Goal: Transaction & Acquisition: Register for event/course

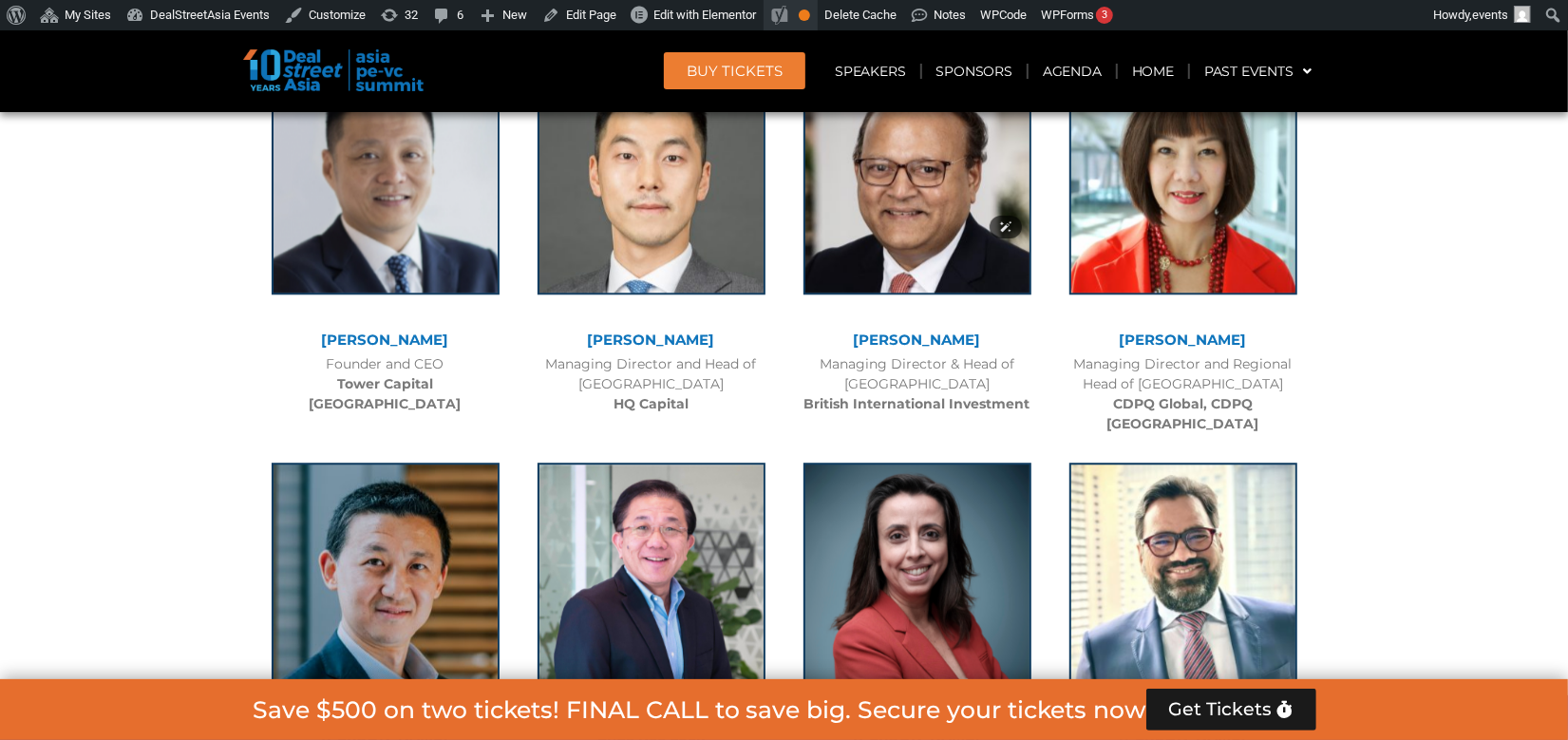
scroll to position [3663, 0]
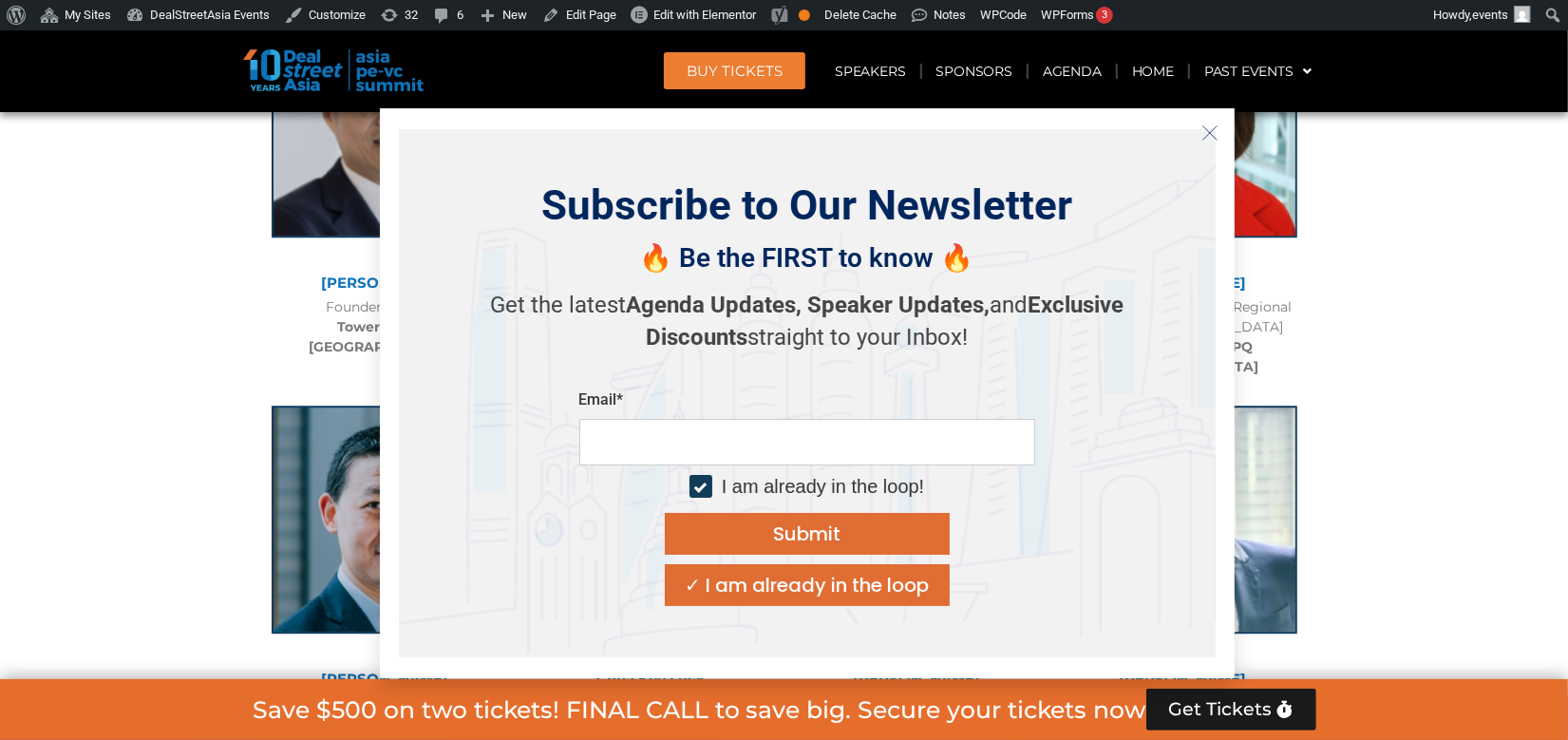
click at [1207, 126] on icon "Close" at bounding box center [1209, 132] width 17 height 17
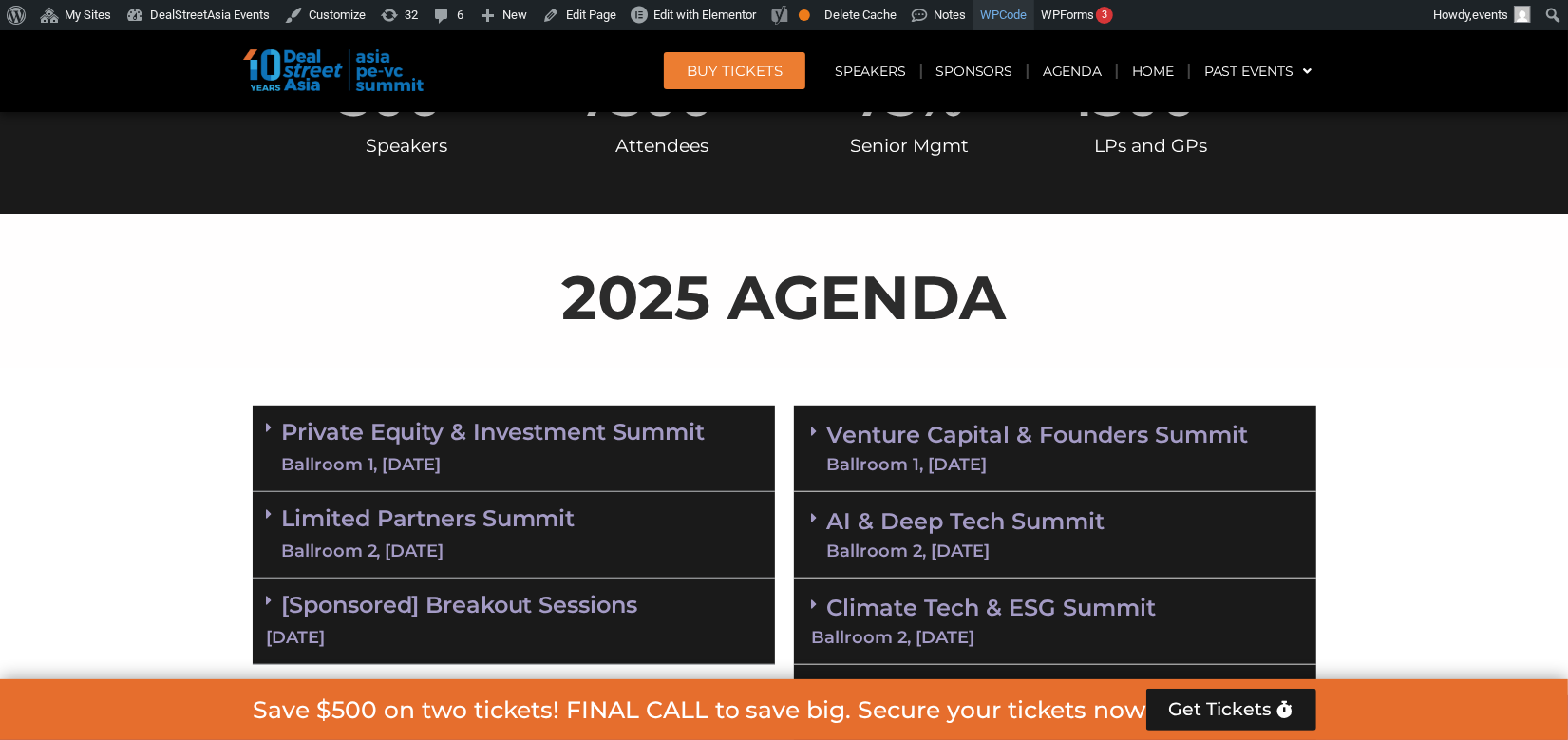
scroll to position [0, 0]
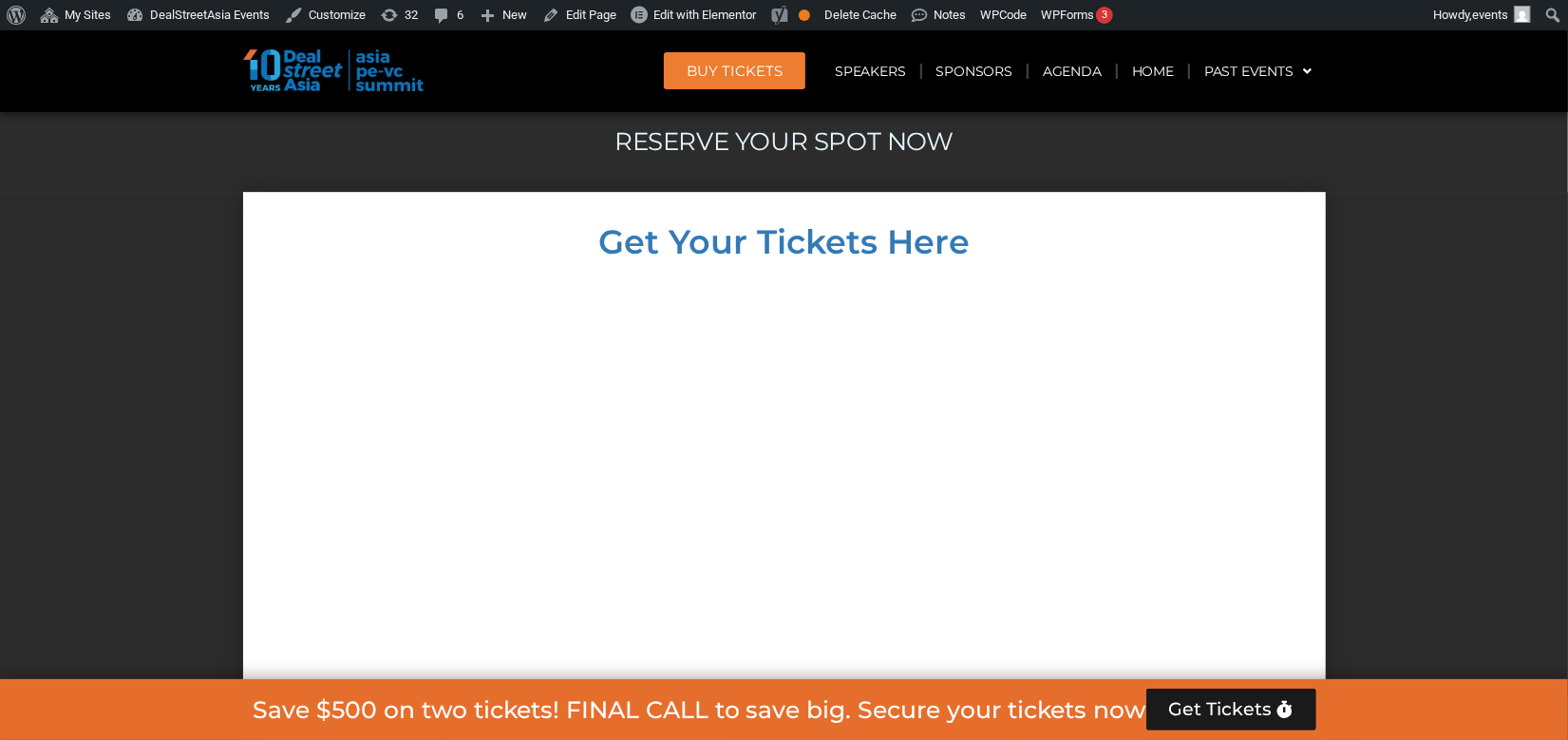
scroll to position [9309, 0]
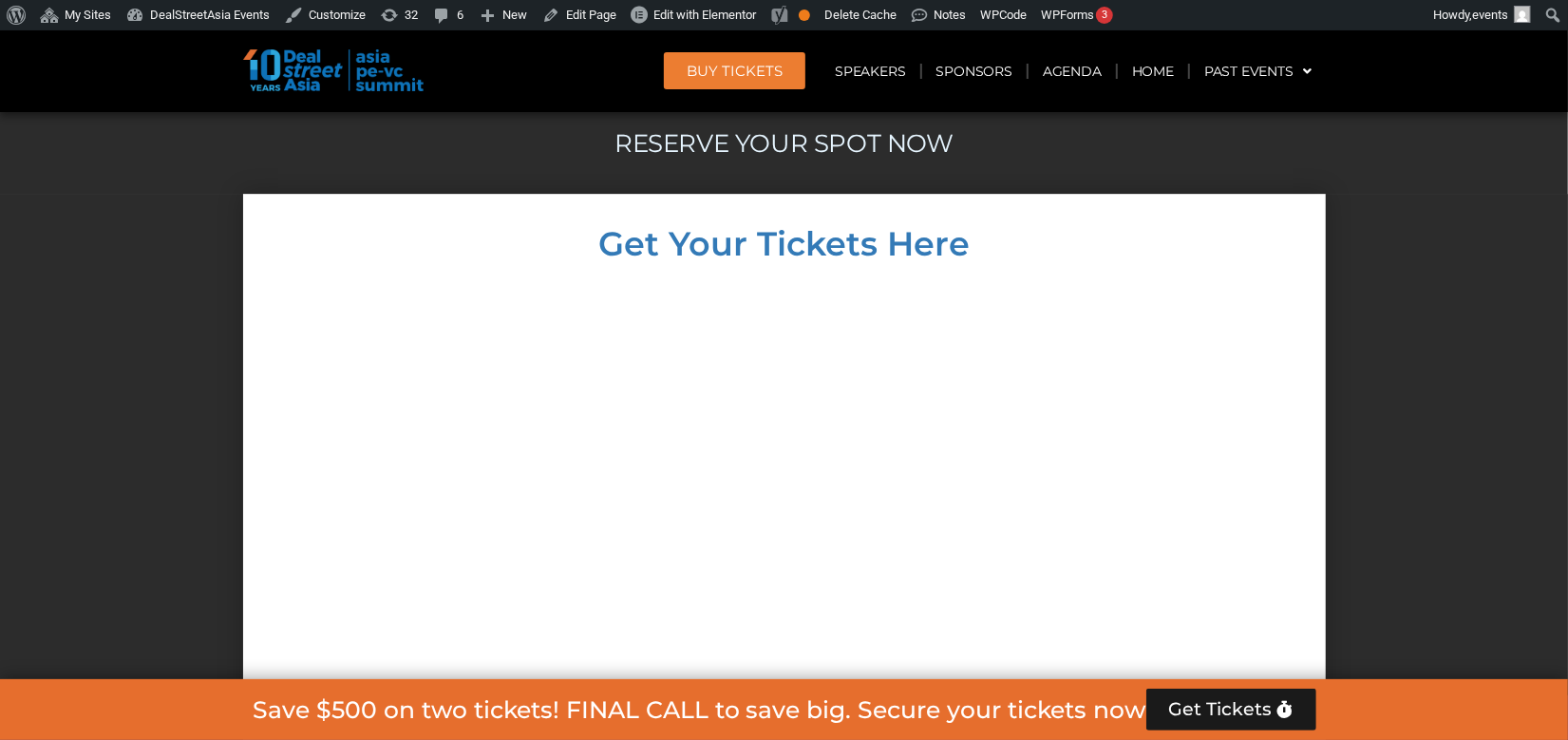
click at [1179, 355] on div at bounding box center [784, 647] width 1045 height 734
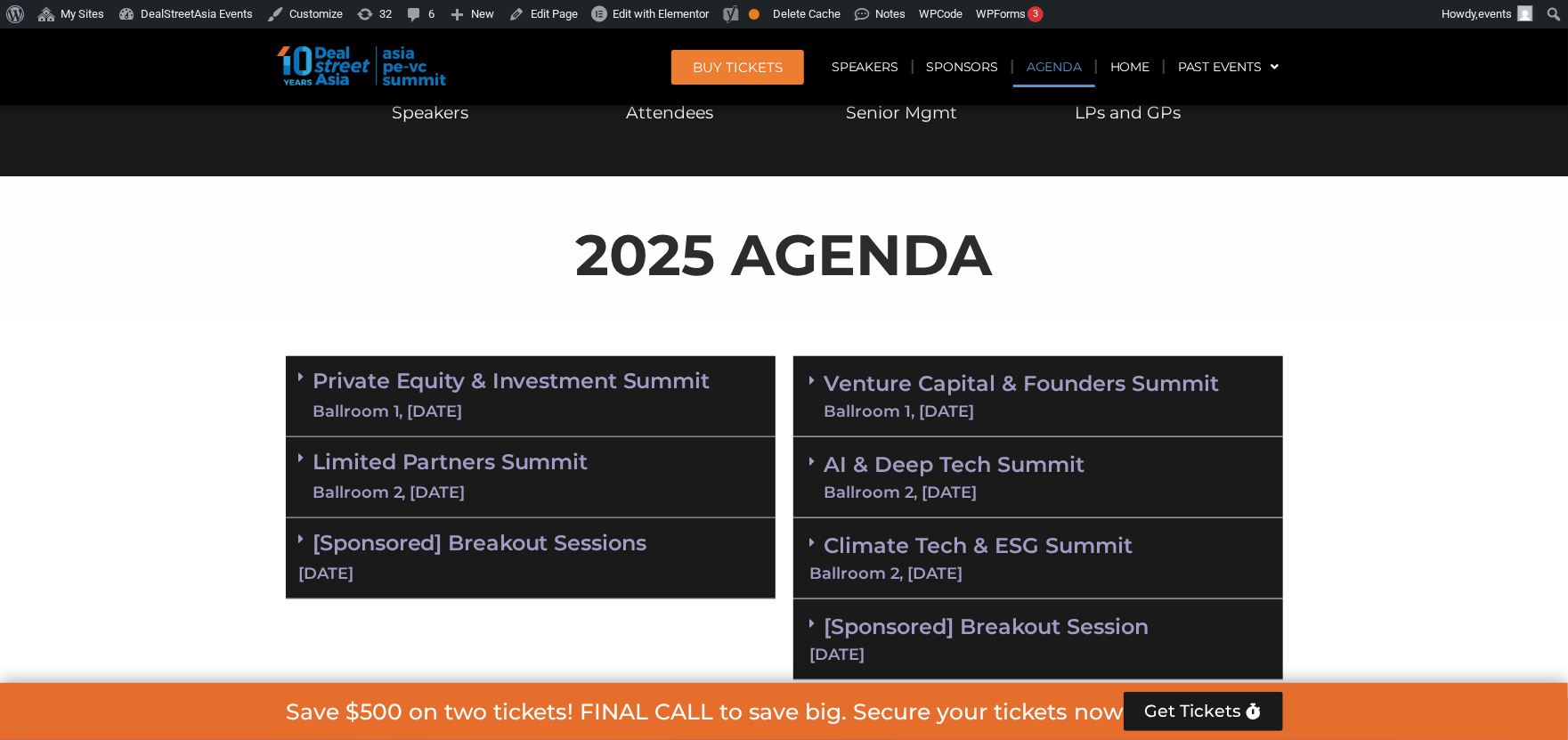
scroll to position [0, 0]
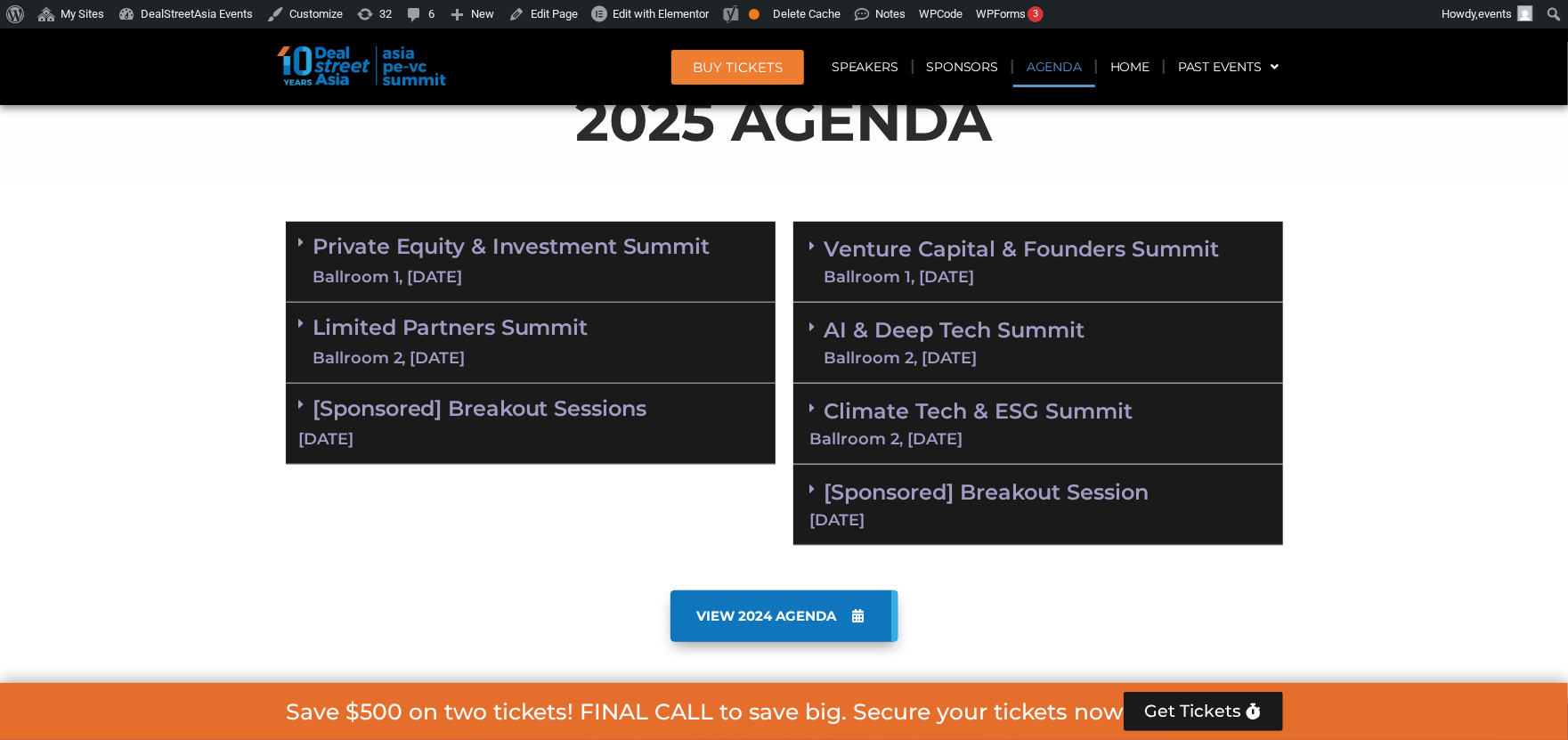
scroll to position [825, 0]
click at [812, 603] on link "VIEW 2024 AGENDA" at bounding box center [785, 617] width 228 height 52
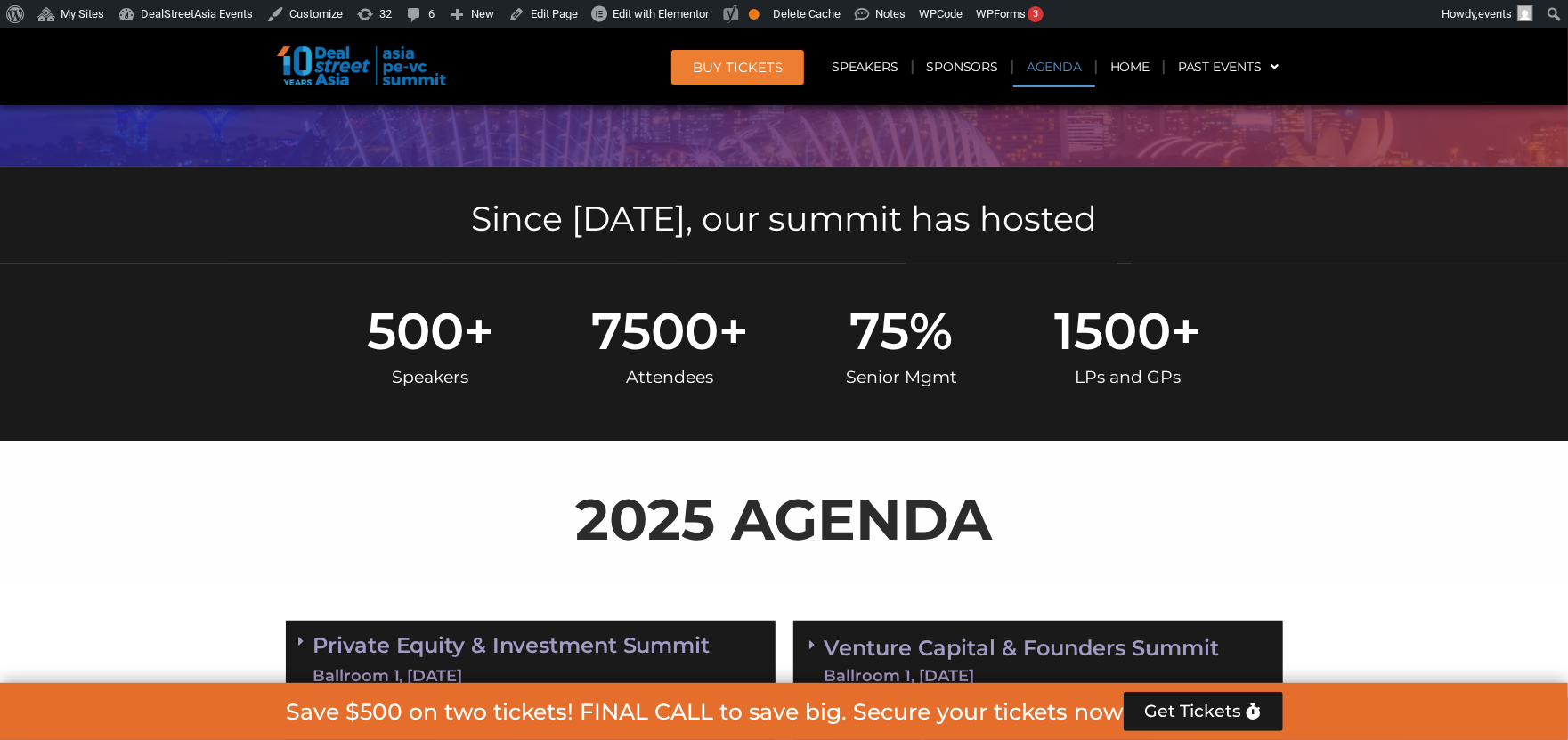
scroll to position [0, 0]
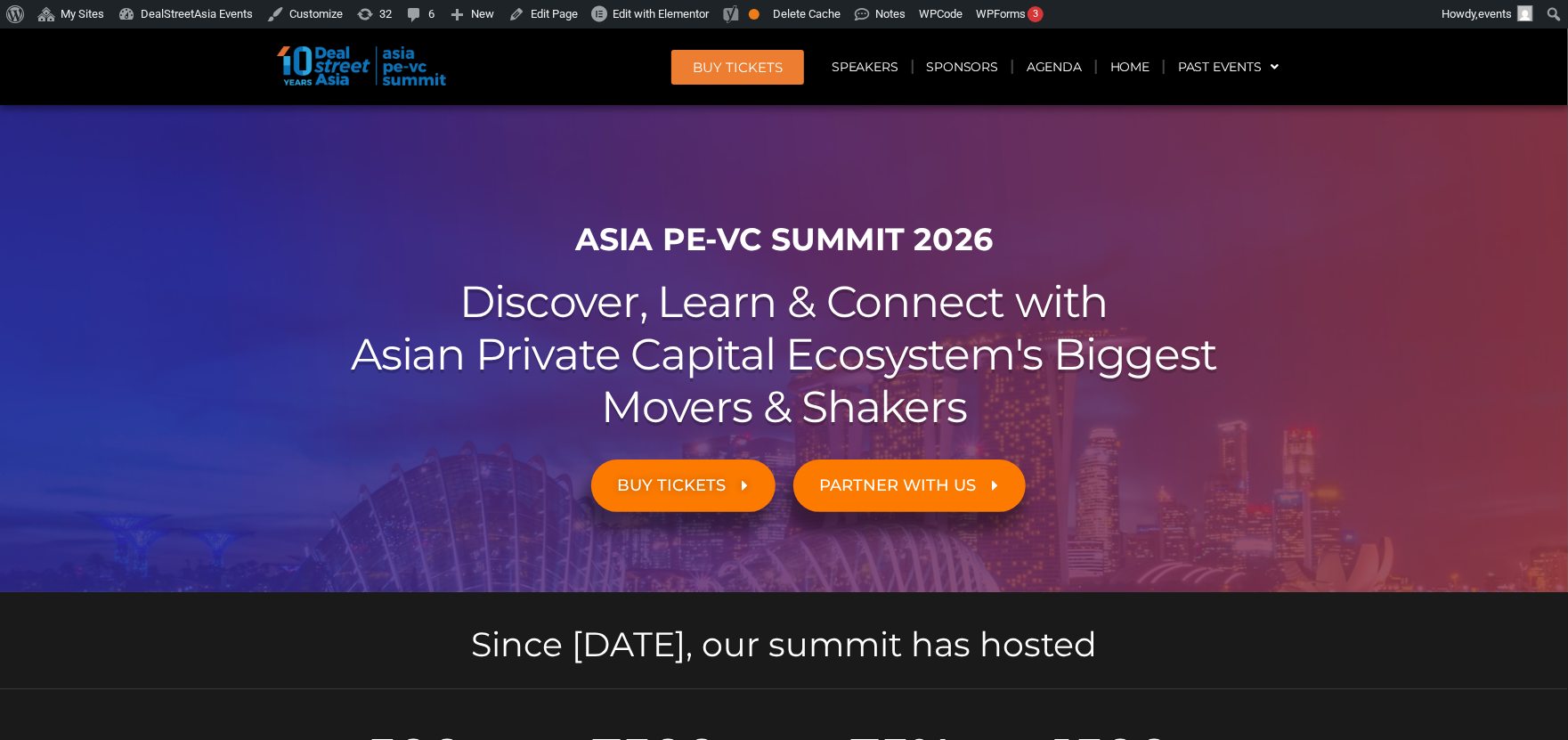
click at [409, 225] on h1 "ASIA PE-VC Summit 2026" at bounding box center [785, 239] width 997 height 38
click at [880, 73] on link "Speakers" at bounding box center [864, 66] width 93 height 41
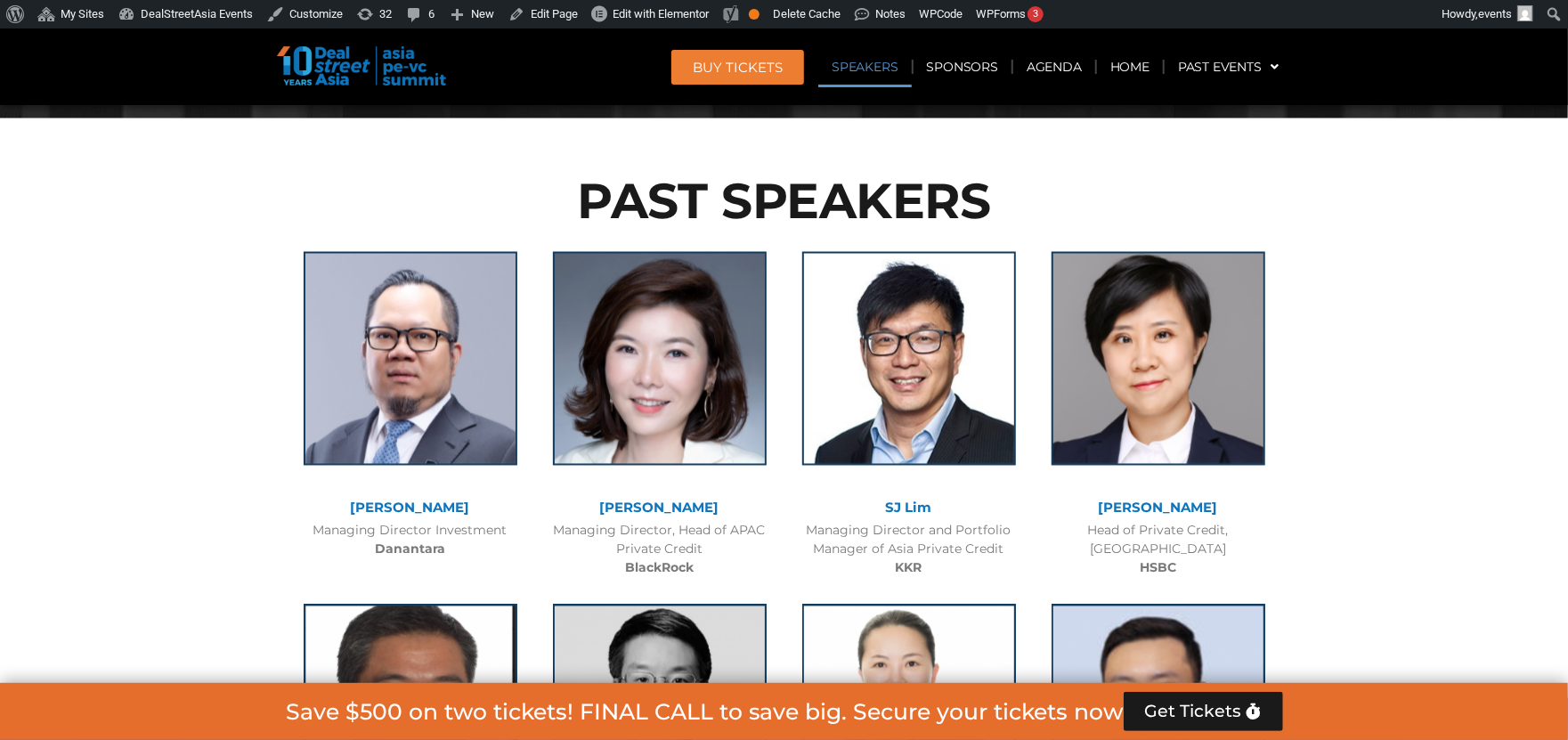
scroll to position [1853, 0]
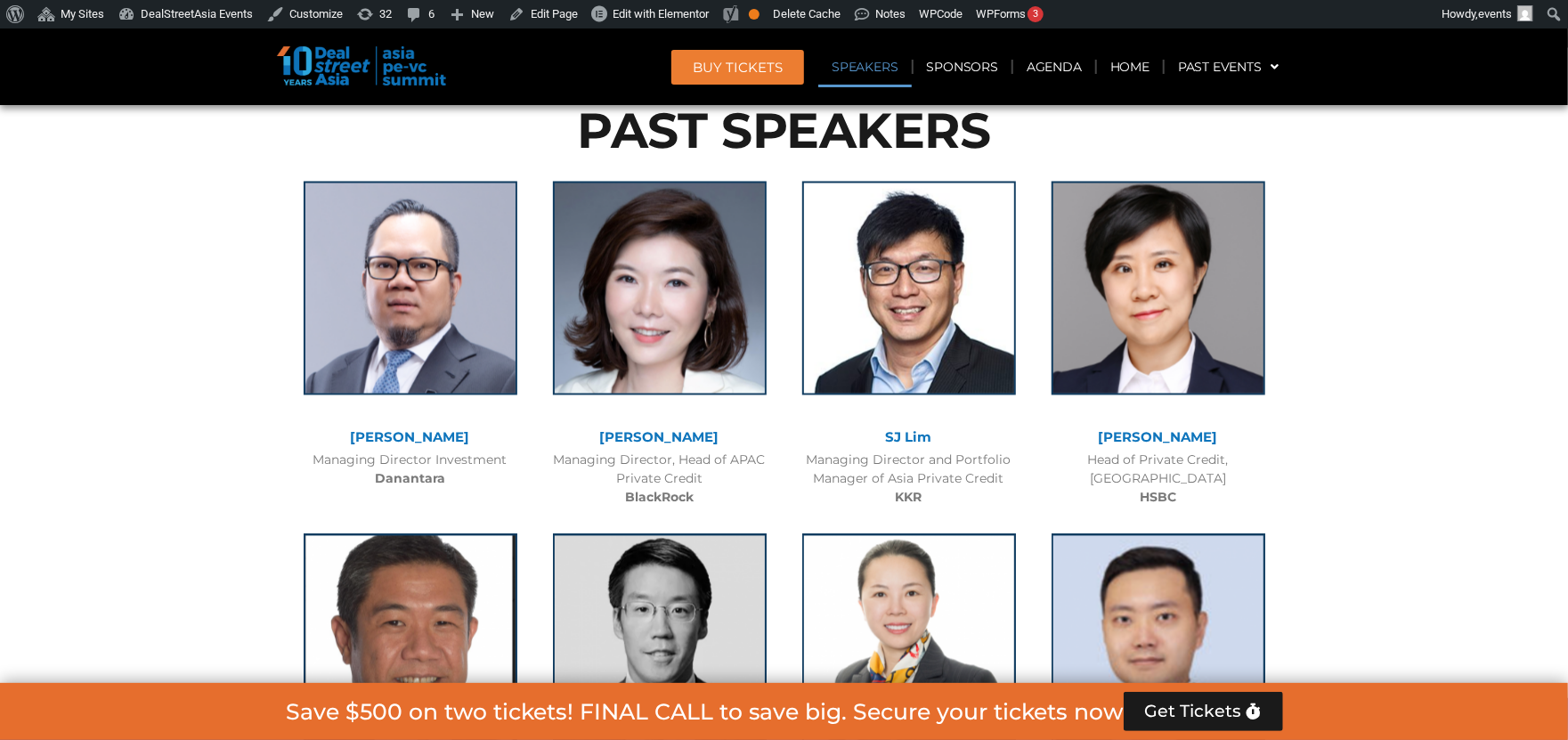
click at [706, 68] on span "BUY Tickets" at bounding box center [738, 67] width 90 height 14
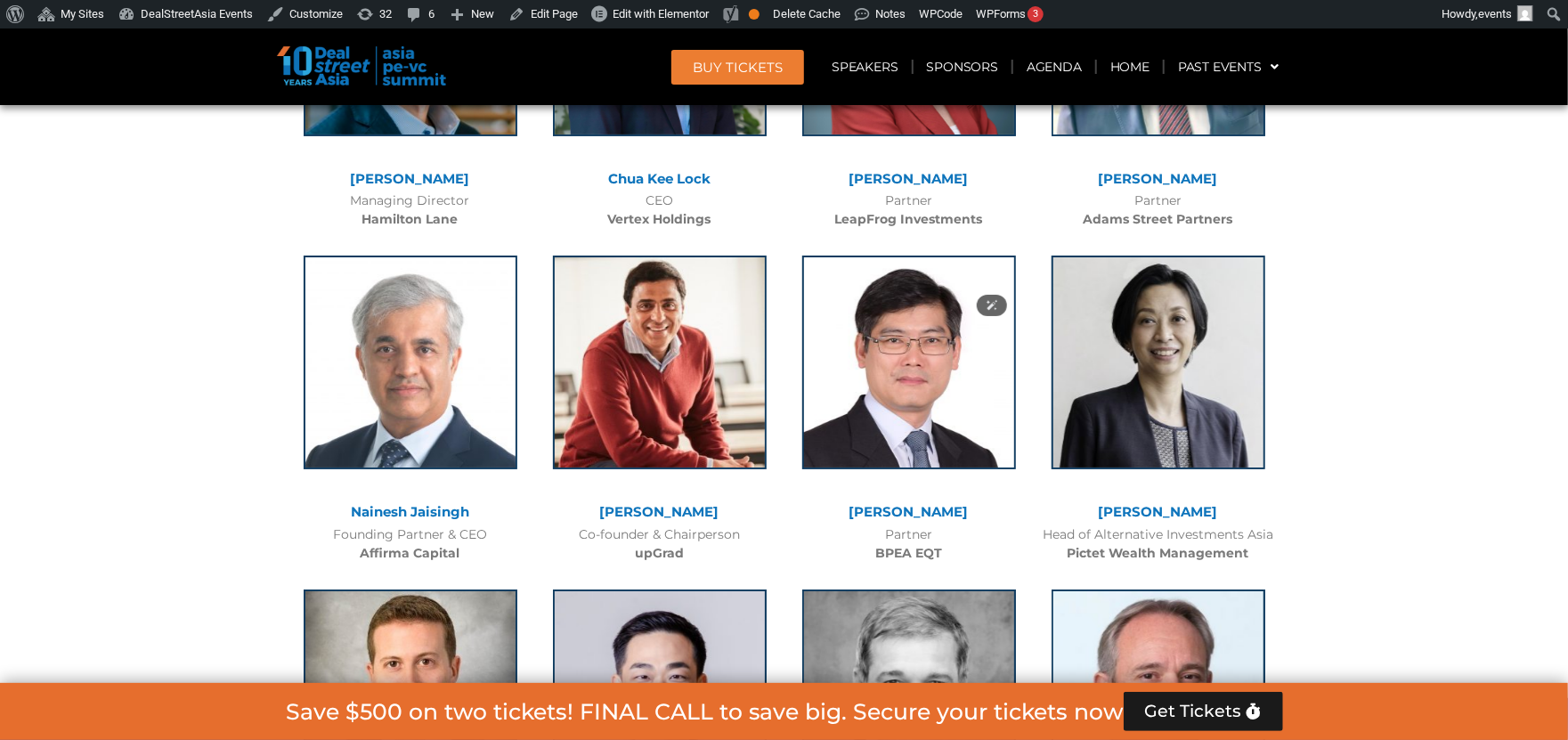
scroll to position [3433, 0]
